Goal: Task Accomplishment & Management: Complete application form

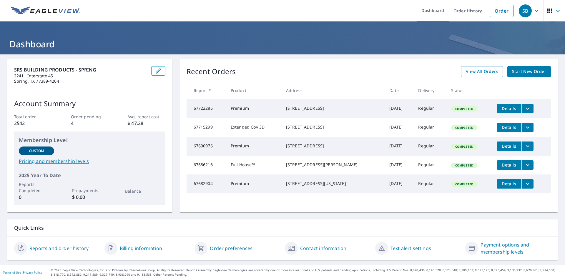
click at [521, 74] on span "Start New Order" at bounding box center [529, 71] width 34 height 7
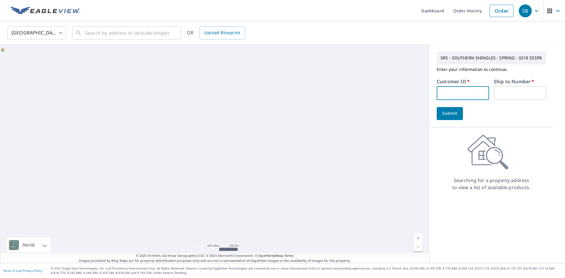
click at [444, 94] on input "text" at bounding box center [463, 93] width 52 height 14
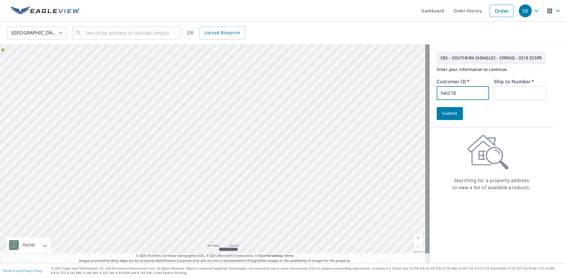
type input "hel218"
type input "1"
click at [455, 111] on button "Submit" at bounding box center [450, 113] width 26 height 13
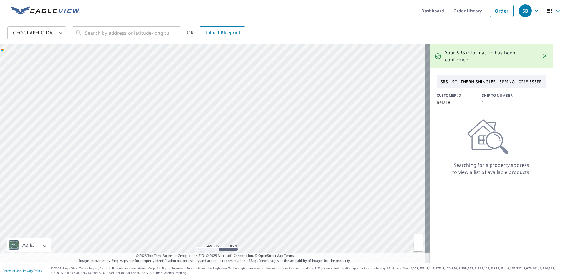
click at [229, 30] on span "Upload Blueprint" at bounding box center [222, 32] width 36 height 7
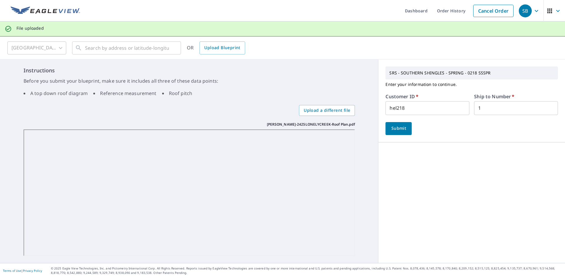
click at [396, 128] on span "Submit" at bounding box center [398, 128] width 17 height 7
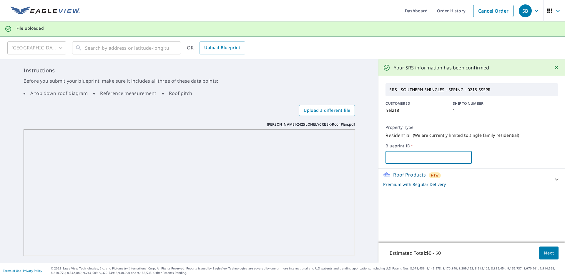
click at [388, 154] on input "text" at bounding box center [428, 157] width 86 height 16
paste input "[STREET_ADDRESS]"
type input "[STREET_ADDRESS]"
click at [546, 253] on span "Next" at bounding box center [549, 252] width 10 height 7
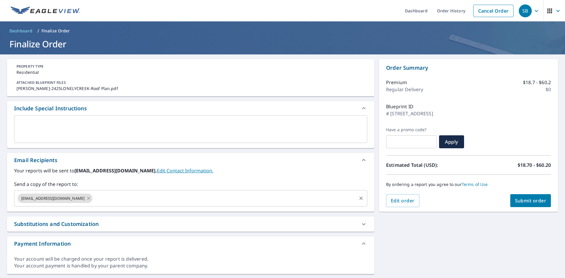
click at [90, 199] on icon at bounding box center [88, 198] width 3 height 3
checkbox input "true"
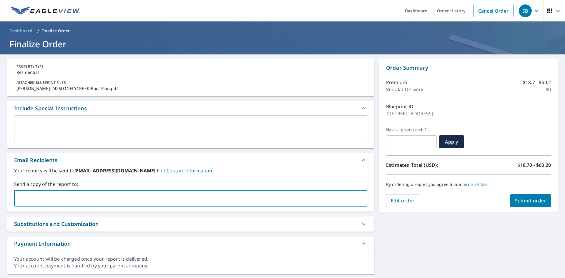
click at [93, 199] on input "text" at bounding box center [186, 198] width 339 height 11
type input "[PERSON_NAME][EMAIL_ADDRESS][PERSON_NAME][DOMAIN_NAME]"
checkbox input "true"
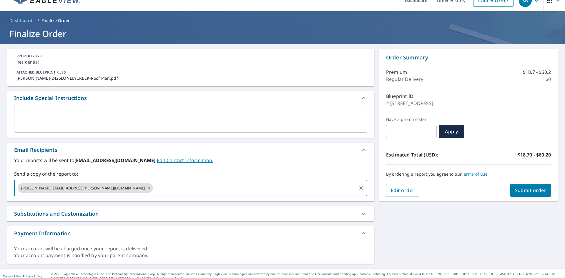
scroll to position [16, 0]
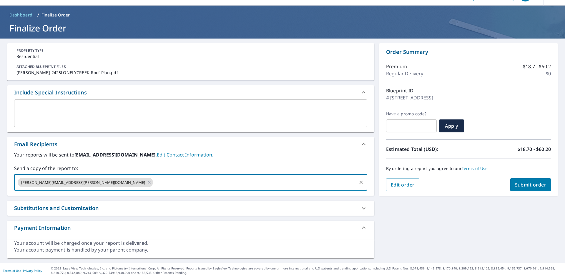
click at [55, 108] on textarea at bounding box center [190, 113] width 345 height 17
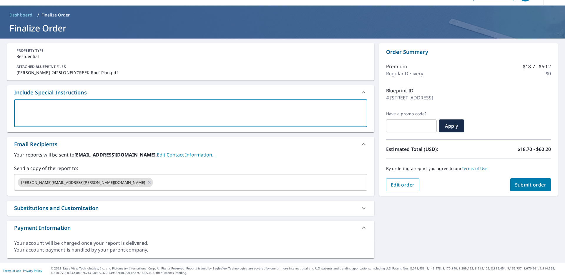
type textarea "S"
type textarea "x"
checkbox input "true"
type textarea "Si"
type textarea "x"
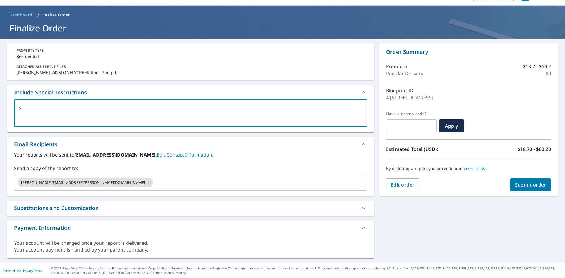
checkbox input "true"
type textarea "Sin"
type textarea "x"
checkbox input "true"
type textarea "Sing"
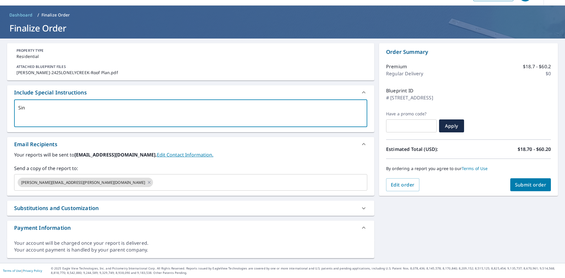
type textarea "x"
checkbox input "true"
type textarea "Singl"
type textarea "x"
checkbox input "true"
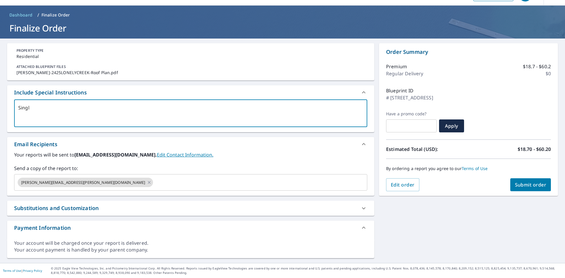
type textarea "Single"
type textarea "x"
checkbox input "true"
type textarea "Single"
type textarea "x"
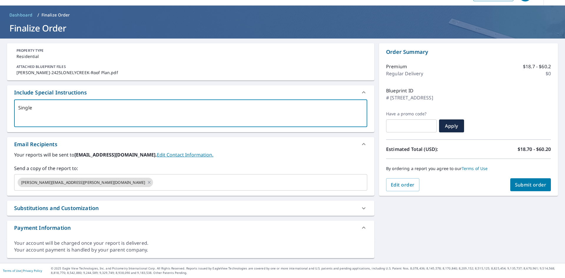
checkbox input "true"
type textarea "Single f"
type textarea "x"
checkbox input "true"
type textarea "Single fa"
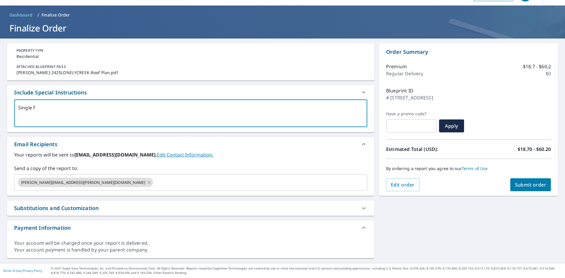
type textarea "x"
checkbox input "true"
type textarea "Single fam"
type textarea "x"
checkbox input "true"
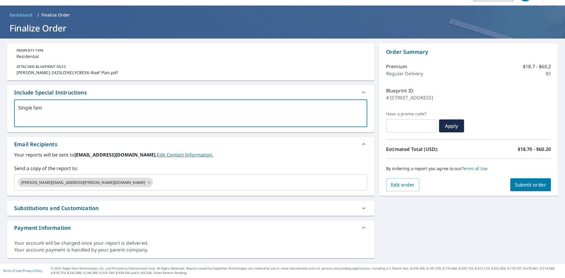
type textarea "Single fami"
type textarea "x"
checkbox input "true"
type textarea "Single famil"
type textarea "x"
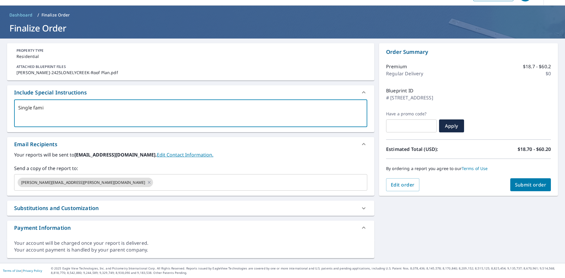
checkbox input "true"
type textarea "Single family"
type textarea "x"
checkbox input "true"
type textarea "Single family"
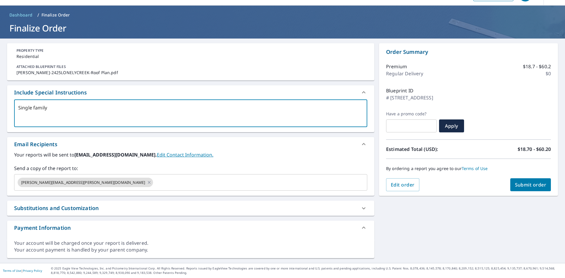
type textarea "x"
checkbox input "true"
type textarea "Single family n"
type textarea "x"
checkbox input "true"
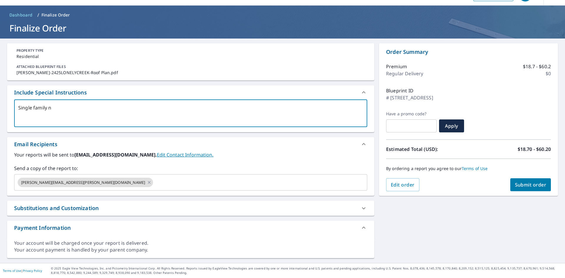
type textarea "Single family ne"
type textarea "x"
checkbox input "true"
type textarea "Single family new"
type textarea "x"
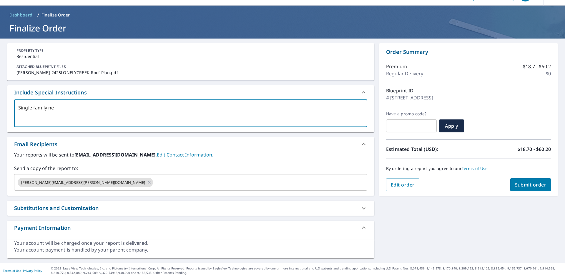
checkbox input "true"
type textarea "Single family new"
type textarea "x"
checkbox input "true"
type textarea "Single family new c"
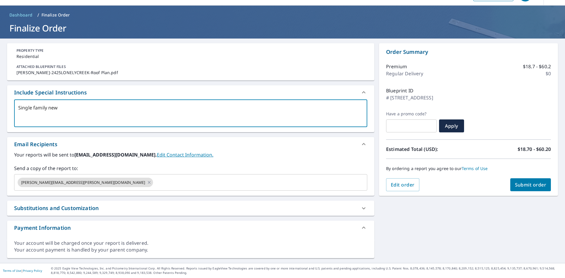
type textarea "x"
checkbox input "true"
type textarea "Single family new co"
type textarea "x"
checkbox input "true"
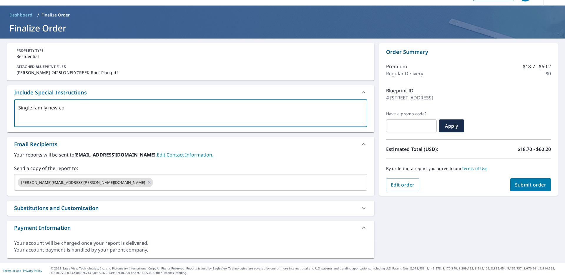
type textarea "Single family new con"
type textarea "x"
checkbox input "true"
type textarea "Single family new cons"
type textarea "x"
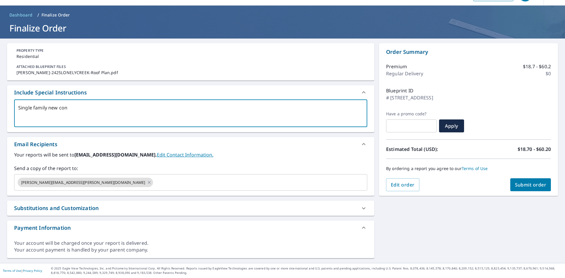
checkbox input "true"
type textarea "Single family new const"
type textarea "x"
checkbox input "true"
type textarea "Single family new constr"
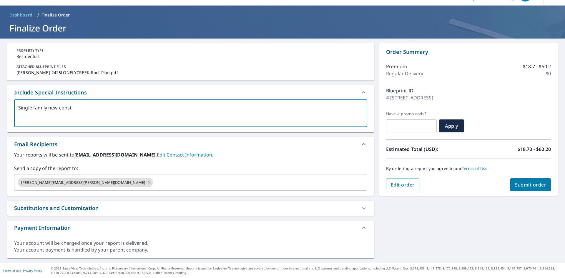
type textarea "x"
checkbox input "true"
type textarea "Single family new constru"
type textarea "x"
checkbox input "true"
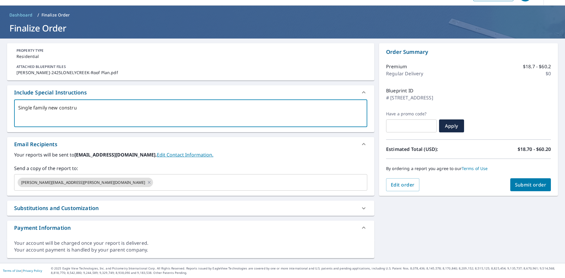
type textarea "Single family new construc"
type textarea "x"
checkbox input "true"
type textarea "Single family new construct"
type textarea "x"
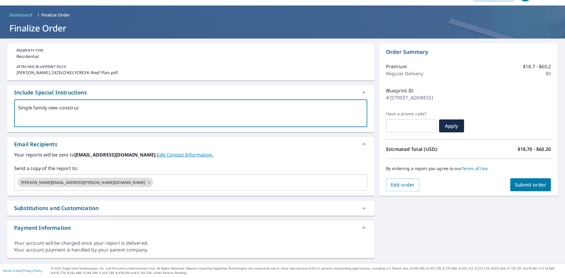
checkbox input "true"
type textarea "Single family new constructi"
type textarea "x"
checkbox input "true"
type textarea "Single family new constructio"
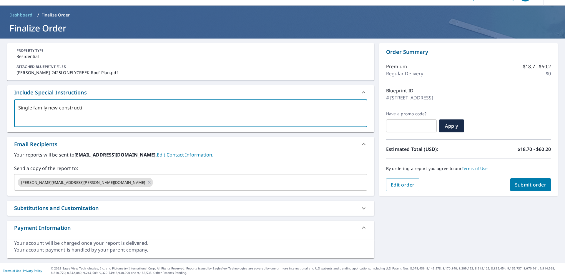
type textarea "x"
checkbox input "true"
type textarea "Single family new construction"
type textarea "x"
checkbox input "true"
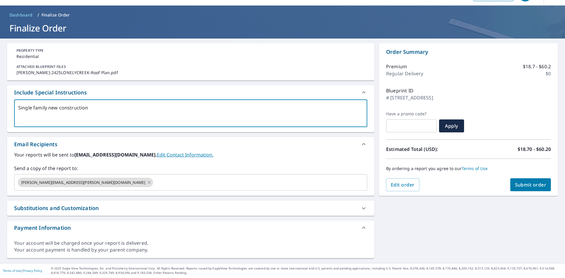
type textarea "Single family new construction"
click at [526, 188] on button "Submit order" at bounding box center [530, 184] width 41 height 13
type textarea "x"
checkbox input "true"
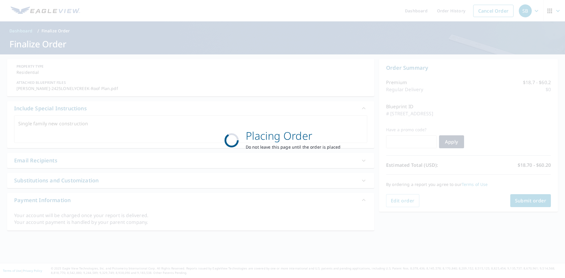
scroll to position [0, 0]
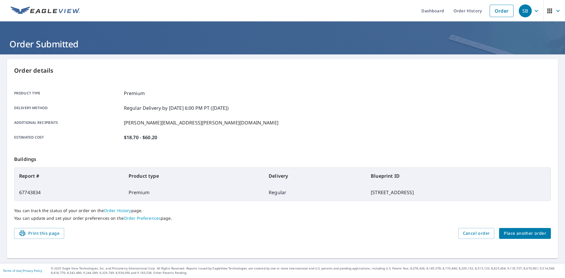
click at [532, 233] on span "Place another order" at bounding box center [525, 233] width 42 height 7
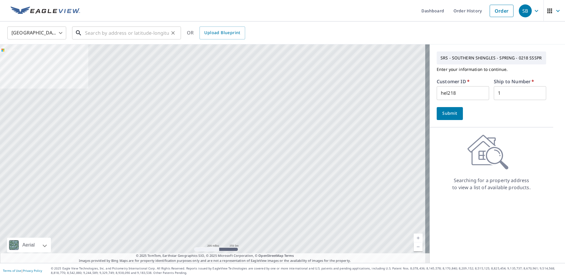
click at [100, 29] on input "text" at bounding box center [127, 33] width 84 height 16
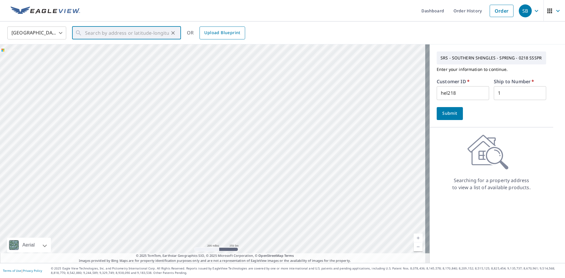
click at [236, 34] on span "Upload Blueprint" at bounding box center [222, 32] width 36 height 7
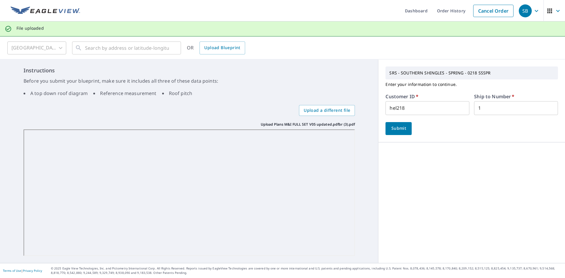
click at [393, 132] on span "Submit" at bounding box center [398, 128] width 17 height 7
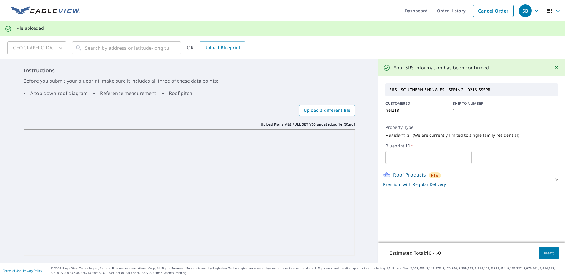
click at [404, 158] on input "text" at bounding box center [428, 157] width 86 height 16
paste input "[STREET_ADDRESS][PERSON_NAME]"
type input "[STREET_ADDRESS][PERSON_NAME]"
click at [543, 248] on button "Next" at bounding box center [548, 253] width 19 height 13
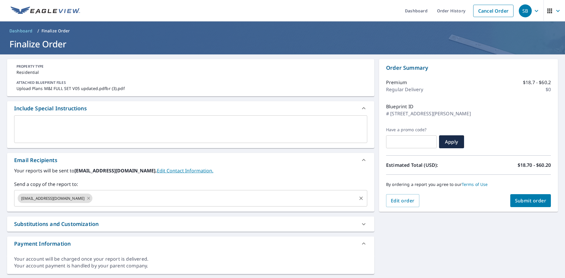
click at [90, 198] on icon at bounding box center [88, 198] width 3 height 3
checkbox input "true"
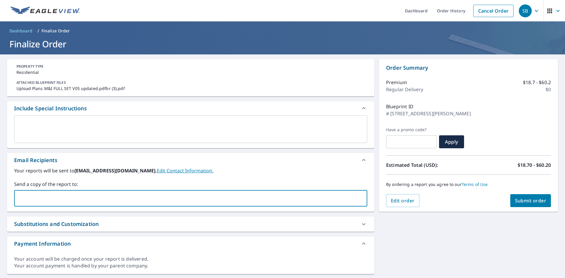
click at [93, 198] on input "text" at bounding box center [186, 198] width 339 height 11
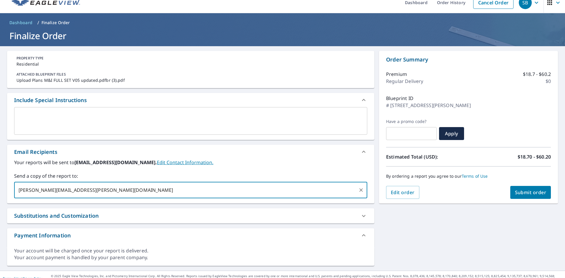
scroll to position [16, 0]
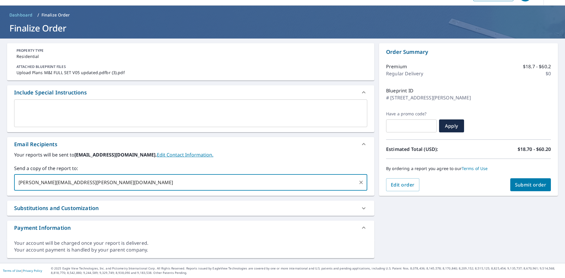
type input "[PERSON_NAME][EMAIL_ADDRESS][PERSON_NAME][DOMAIN_NAME]"
checkbox input "true"
click at [70, 103] on div "x ​" at bounding box center [190, 113] width 353 height 28
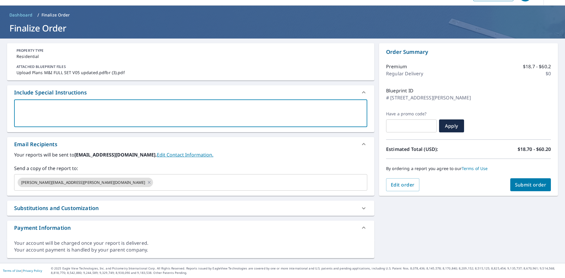
type textarea "S"
type textarea "x"
checkbox input "true"
type textarea "Si"
type textarea "x"
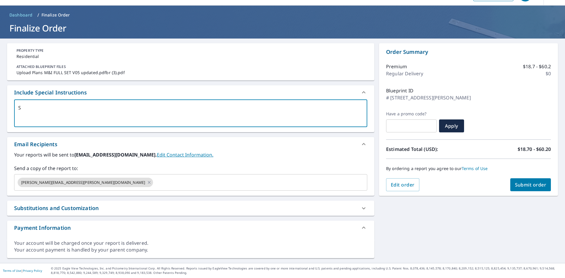
checkbox input "true"
type textarea "Sin"
type textarea "x"
checkbox input "true"
type textarea "Sing"
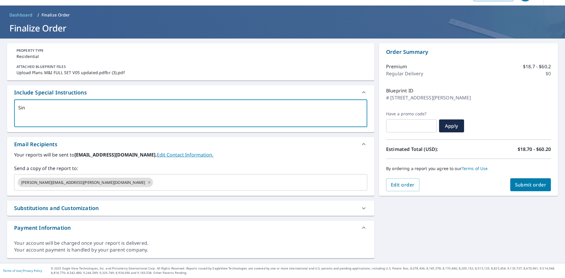
type textarea "x"
checkbox input "true"
type textarea "Singl"
type textarea "x"
checkbox input "true"
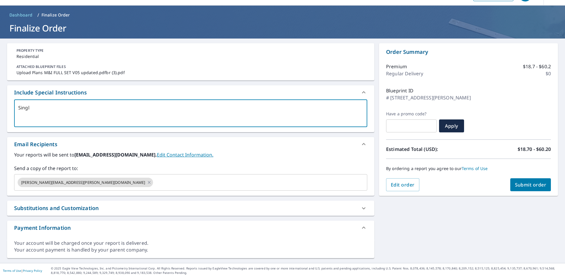
type textarea "Single"
type textarea "x"
checkbox input "true"
type textarea "Single"
type textarea "x"
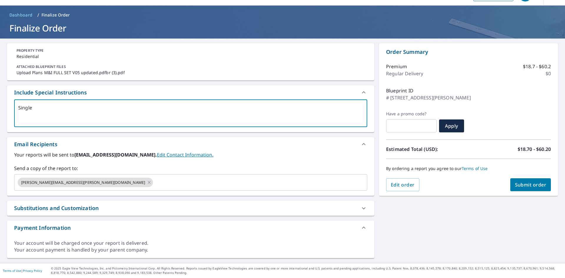
checkbox input "true"
type textarea "Single f"
type textarea "x"
checkbox input "true"
type textarea "Single fa"
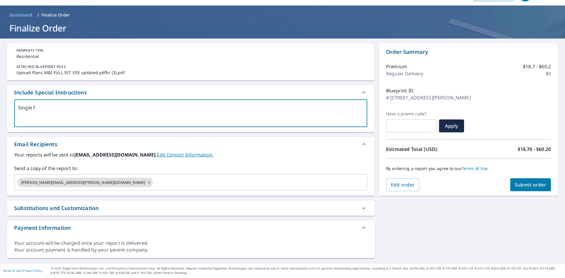
type textarea "x"
checkbox input "true"
type textarea "Single fam"
type textarea "x"
checkbox input "true"
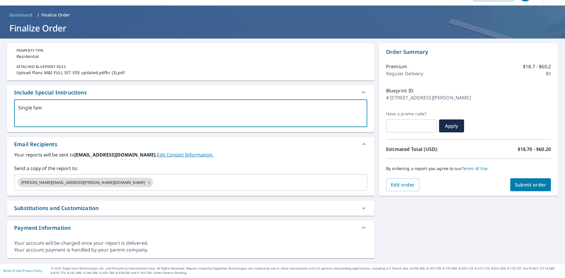
type textarea "Single fami"
type textarea "x"
checkbox input "true"
type textarea "Single famil"
type textarea "x"
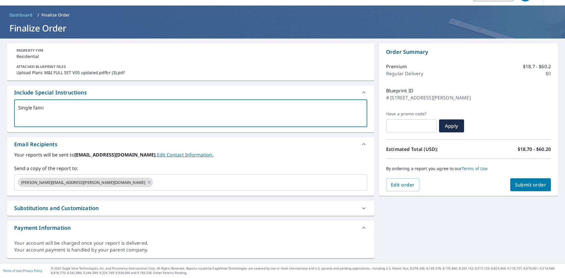
checkbox input "true"
type textarea "Single family"
type textarea "x"
checkbox input "true"
type textarea "Single family"
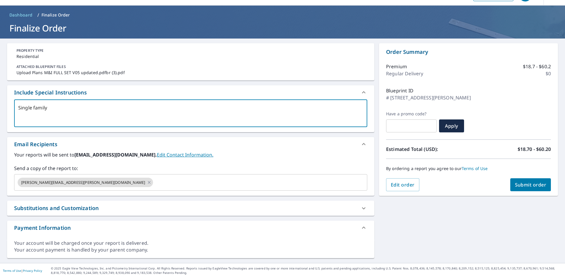
type textarea "x"
checkbox input "true"
type textarea "Single family n"
type textarea "x"
checkbox input "true"
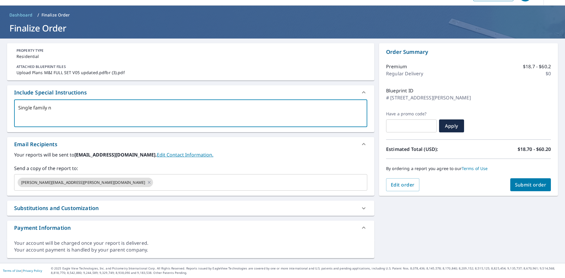
type textarea "Single family ne"
type textarea "x"
checkbox input "true"
type textarea "Single family new"
type textarea "x"
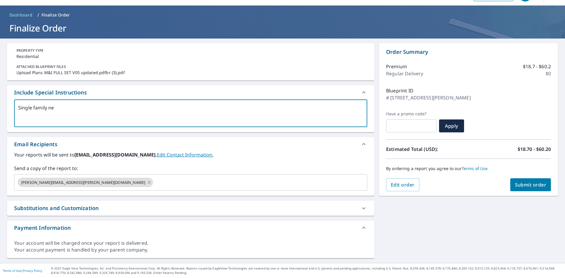
checkbox input "true"
type textarea "Single family new"
type textarea "x"
checkbox input "true"
type textarea "Single family new c"
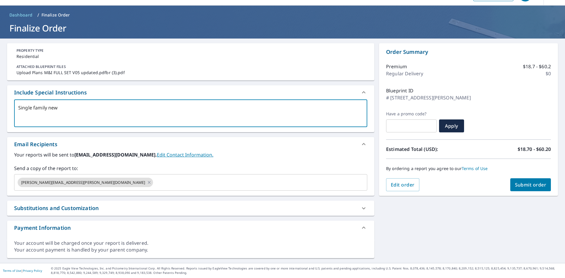
type textarea "x"
checkbox input "true"
type textarea "Single family new co"
type textarea "x"
checkbox input "true"
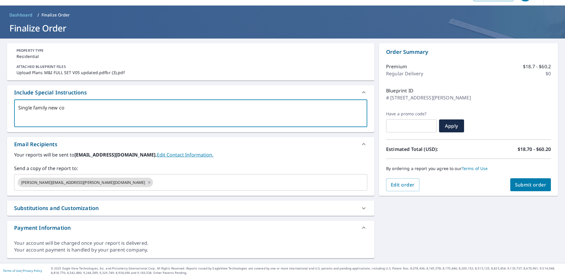
type textarea "Single family new con"
type textarea "x"
checkbox input "true"
type textarea "Single family new cons"
type textarea "x"
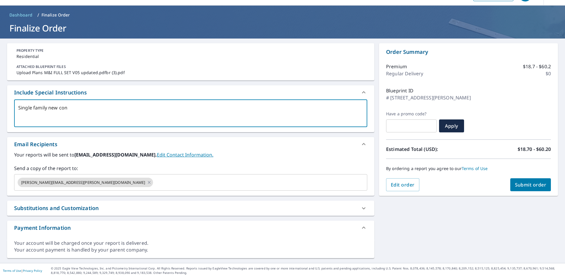
checkbox input "true"
type textarea "Single family new const"
type textarea "x"
checkbox input "true"
type textarea "Single family new constr"
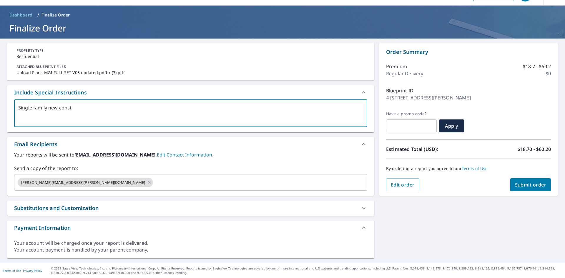
type textarea "x"
checkbox input "true"
type textarea "Single family new constru"
type textarea "x"
checkbox input "true"
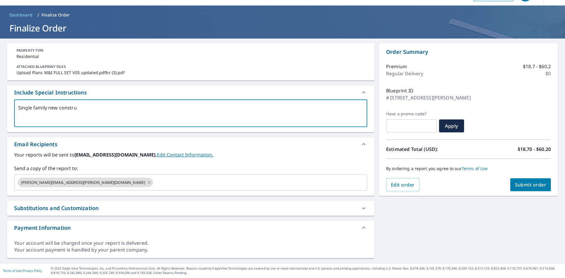
type textarea "Single family new construc"
type textarea "x"
checkbox input "true"
type textarea "Single family new construct"
type textarea "x"
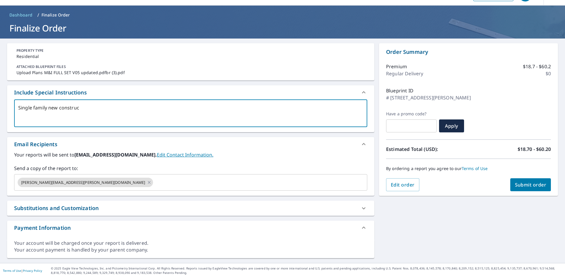
checkbox input "true"
type textarea "Single family new constructi"
type textarea "x"
checkbox input "true"
type textarea "Single family new constructio"
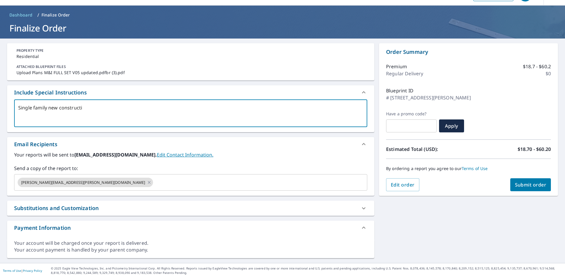
type textarea "x"
checkbox input "true"
type textarea "Single family new construction"
type textarea "x"
checkbox input "true"
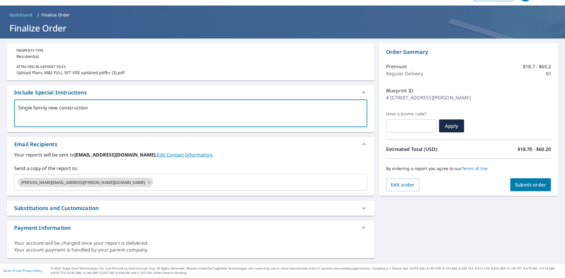
type textarea "Single family new construction."
type textarea "x"
checkbox input "true"
type textarea "Single family new construction."
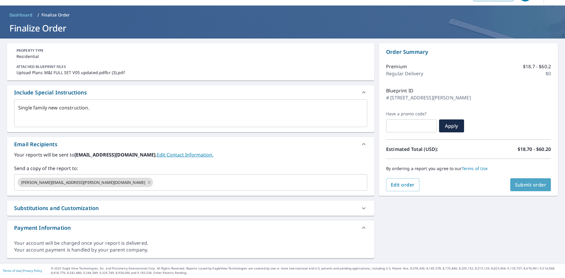
click at [522, 182] on span "Submit order" at bounding box center [530, 184] width 31 height 6
type textarea "x"
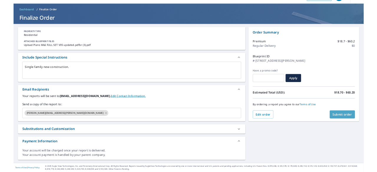
scroll to position [0, 0]
